Goal: Information Seeking & Learning: Learn about a topic

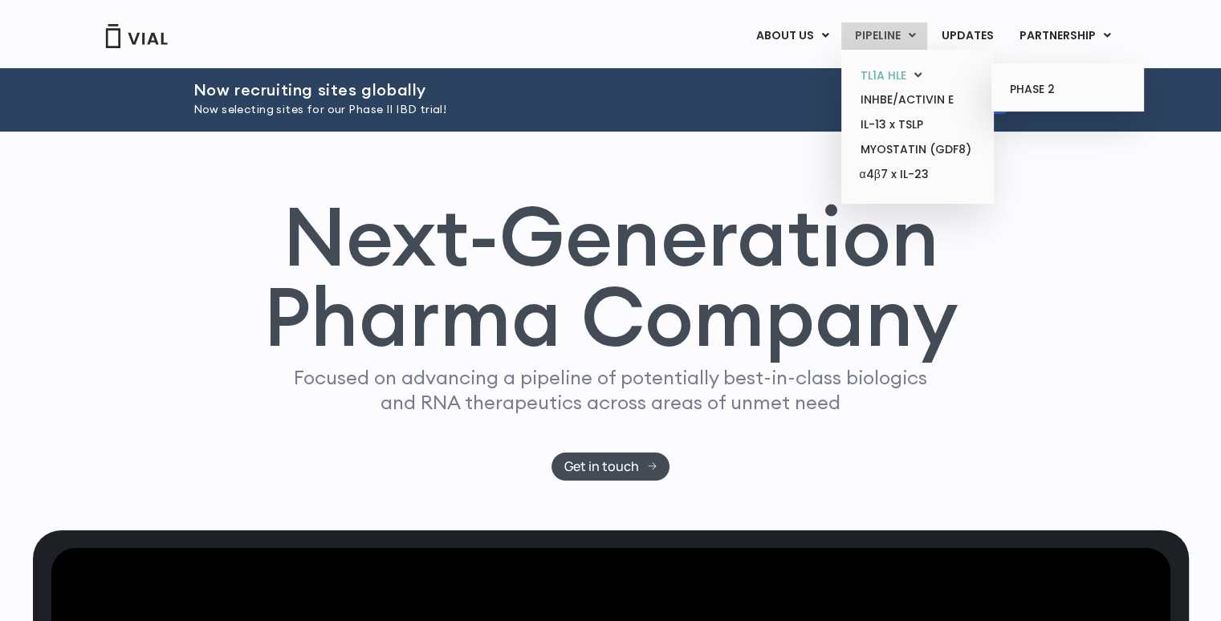
click at [896, 75] on link "TL1A HLE" at bounding box center [917, 75] width 140 height 25
